Goal: Find specific page/section: Find specific page/section

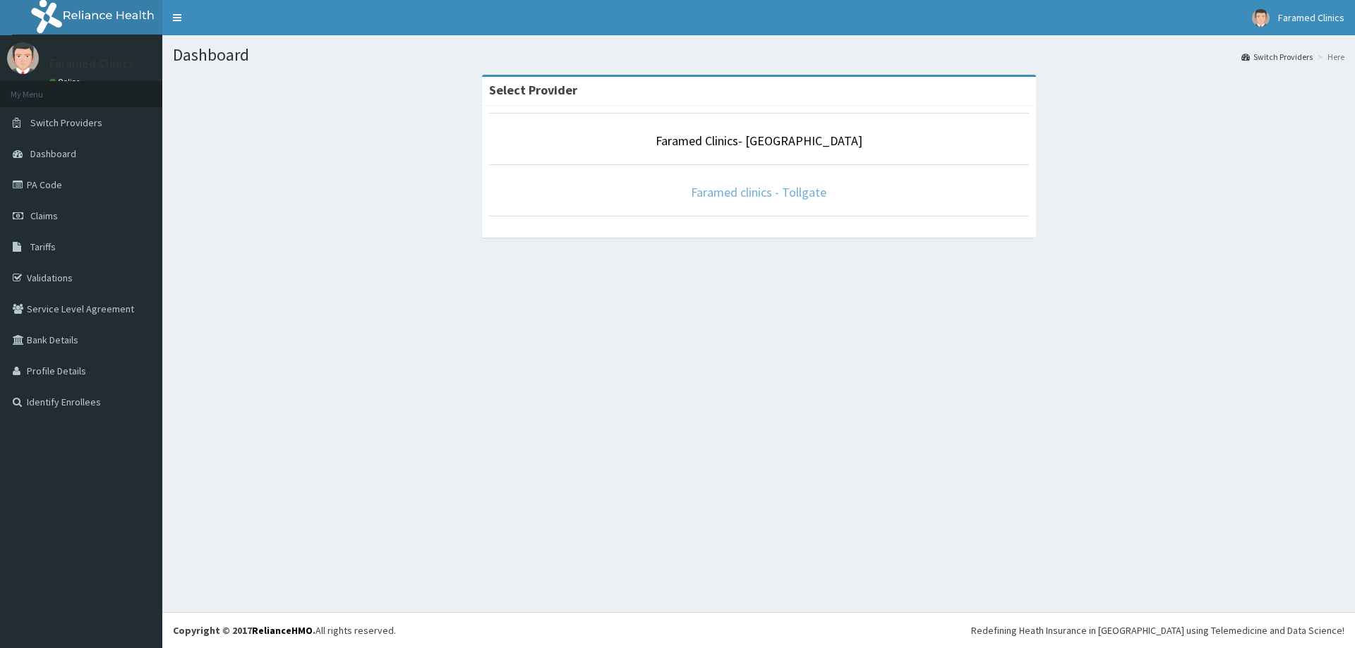
click at [783, 191] on link "Faramed clinics - Tollgate" at bounding box center [758, 192] width 135 height 16
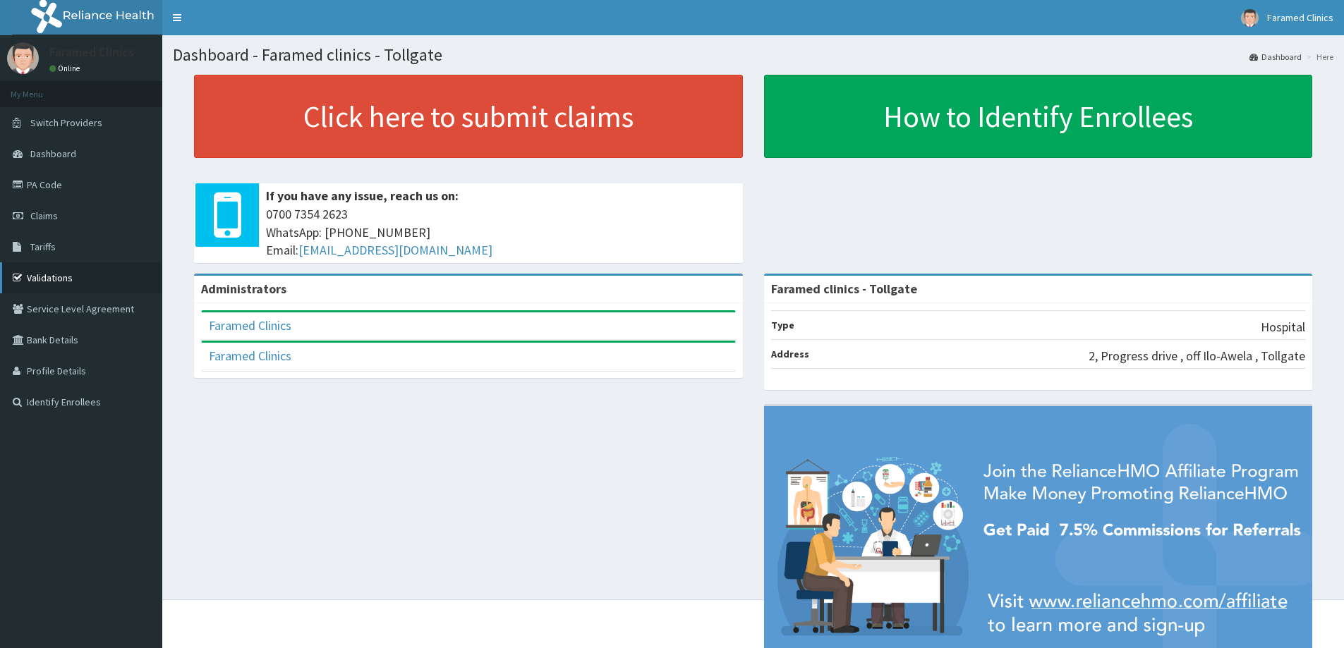
click at [46, 274] on link "Validations" at bounding box center [81, 277] width 162 height 31
